Goal: Information Seeking & Learning: Learn about a topic

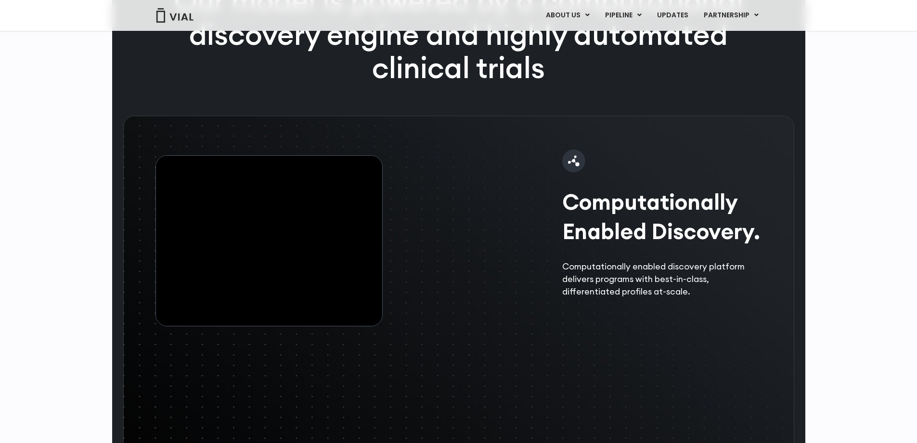
scroll to position [1397, 0]
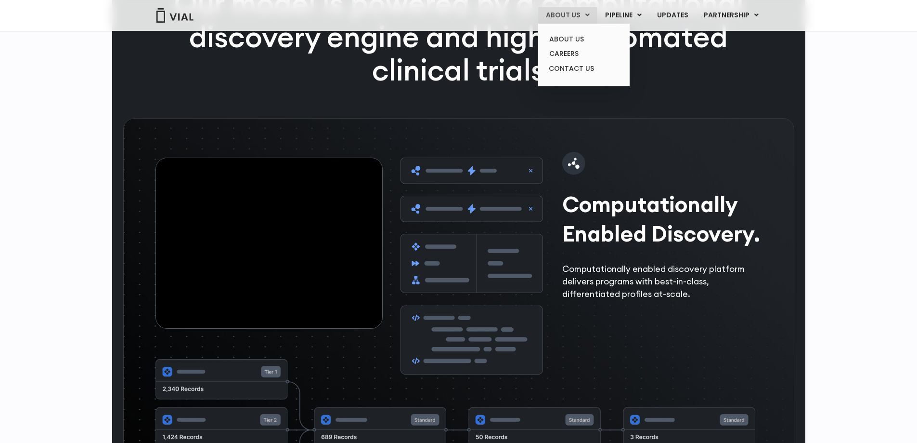
click at [572, 12] on link "ABOUT US" at bounding box center [567, 15] width 59 height 16
click at [572, 37] on link "ABOUT US" at bounding box center [584, 39] width 84 height 15
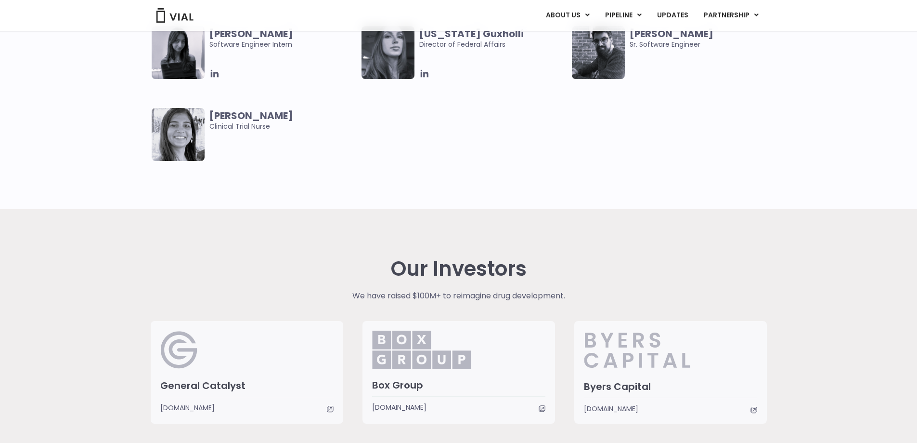
scroll to position [1836, 0]
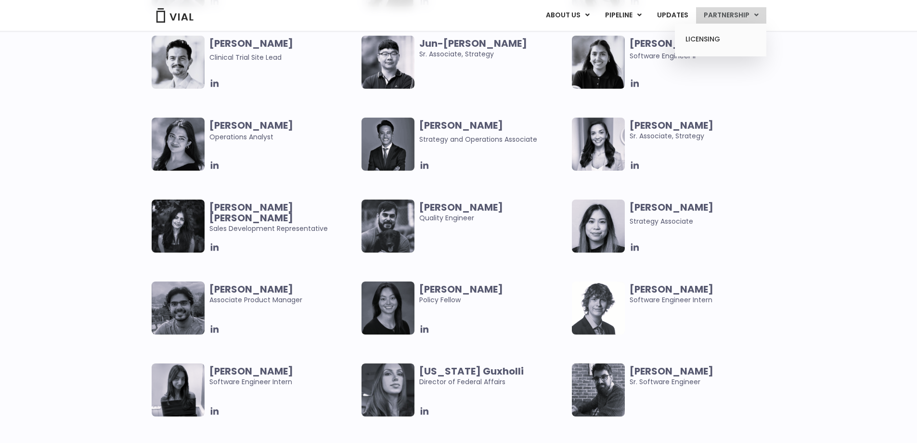
click at [731, 16] on link "PARTNERSHIP" at bounding box center [731, 15] width 70 height 16
click at [720, 40] on link "LICENSING" at bounding box center [721, 39] width 84 height 15
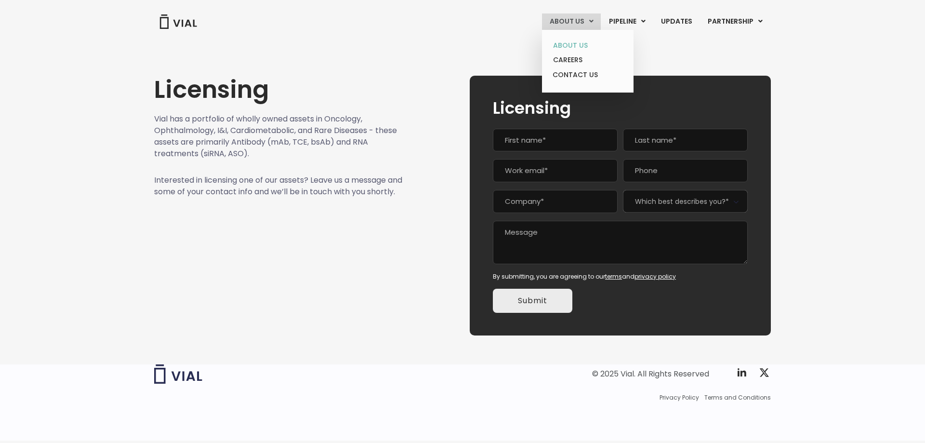
click at [572, 46] on link "ABOUT US" at bounding box center [587, 45] width 84 height 15
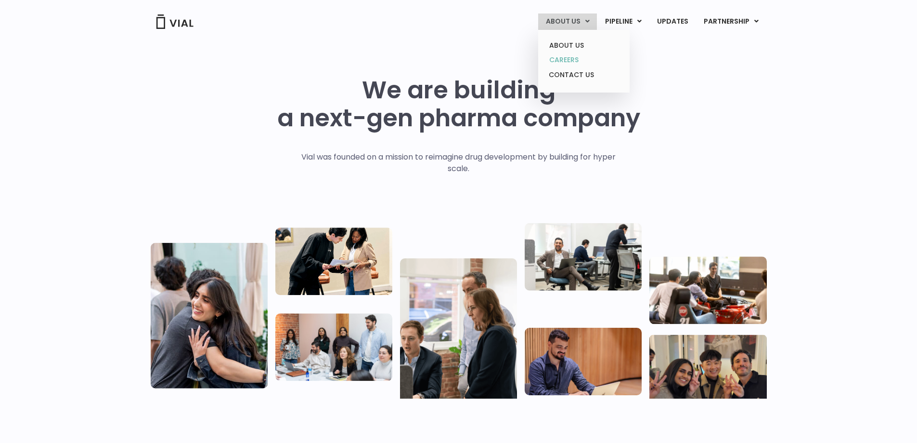
click at [572, 62] on link "CAREERS" at bounding box center [584, 59] width 84 height 15
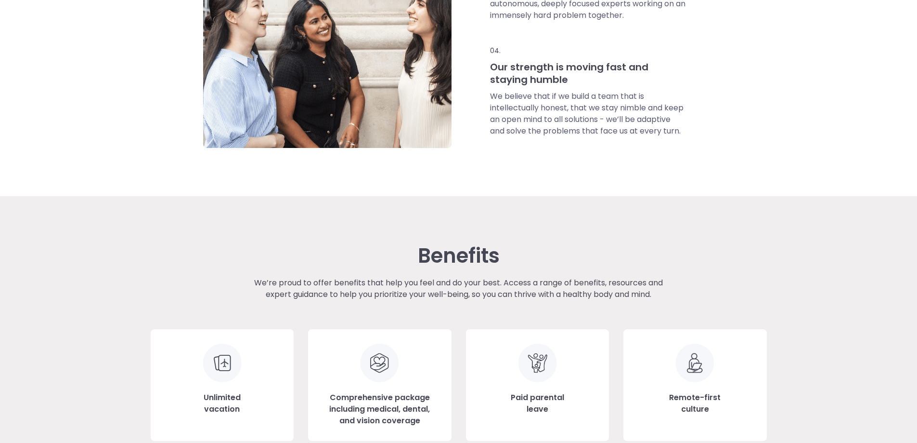
scroll to position [963, 0]
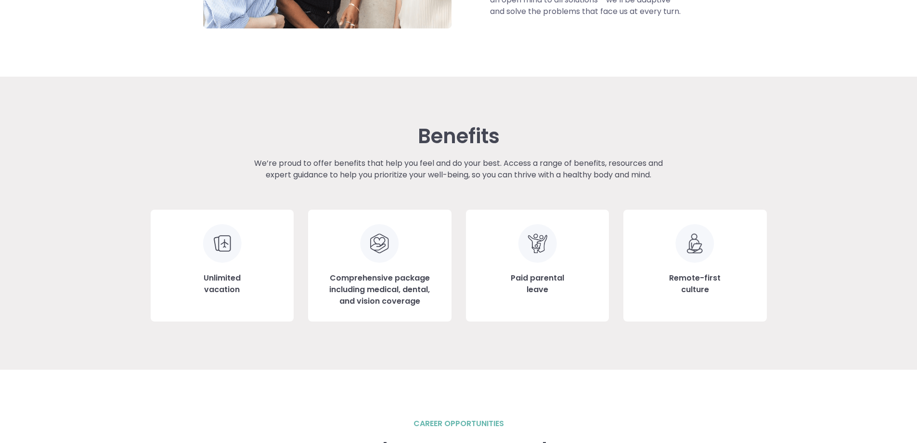
click at [694, 253] on img at bounding box center [695, 243] width 39 height 39
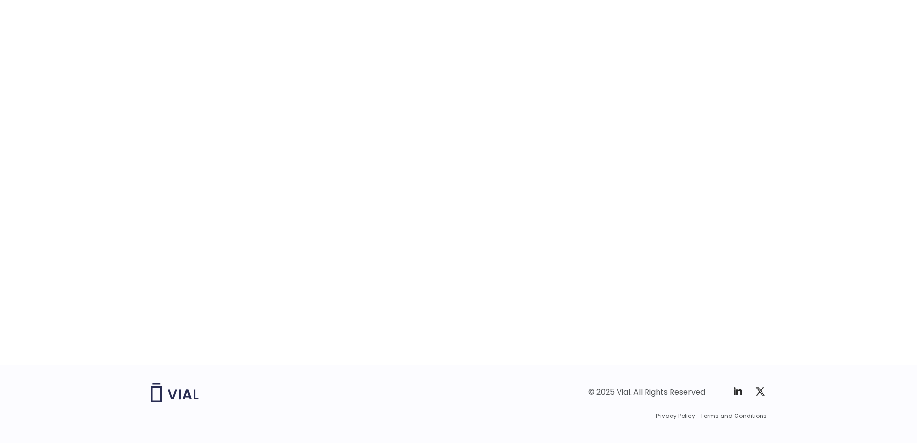
scroll to position [1445, 0]
